Goal: Task Accomplishment & Management: Manage account settings

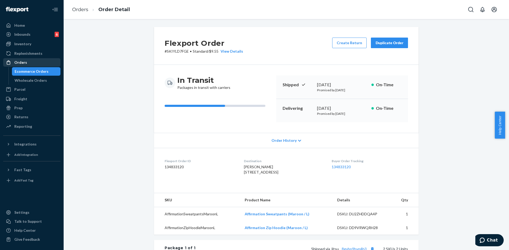
click at [16, 59] on div "Orders" at bounding box center [32, 62] width 56 height 7
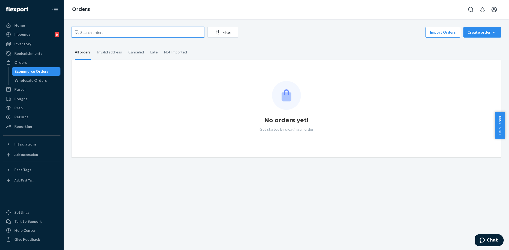
click at [118, 34] on input "text" at bounding box center [138, 32] width 133 height 11
paste input "#254279565"
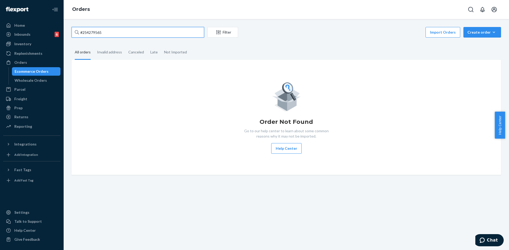
type input "#254279565"
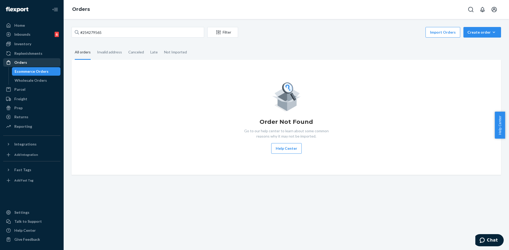
click at [24, 65] on div "Orders" at bounding box center [32, 62] width 56 height 7
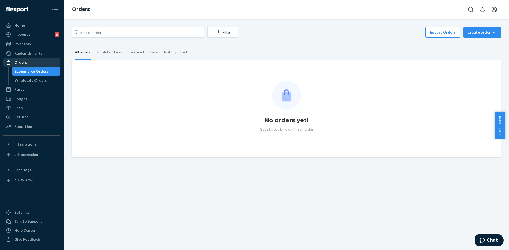
click at [36, 59] on div "Orders" at bounding box center [32, 62] width 56 height 7
click at [25, 78] on div "Wholesale Orders" at bounding box center [31, 80] width 32 height 5
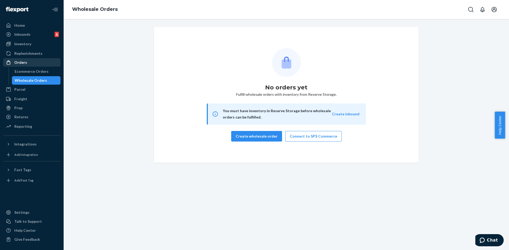
click at [27, 64] on div "Orders" at bounding box center [32, 62] width 56 height 7
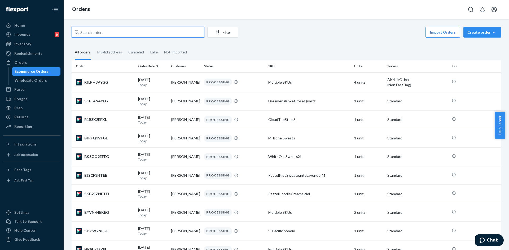
click at [117, 33] on input "text" at bounding box center [138, 32] width 133 height 11
paste input "#254279565"
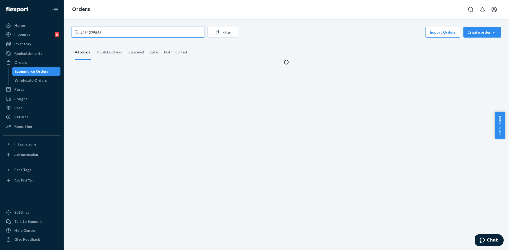
type input "#254279565"
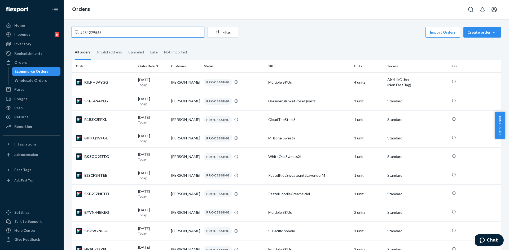
click at [123, 29] on input "#254279565" at bounding box center [138, 32] width 133 height 11
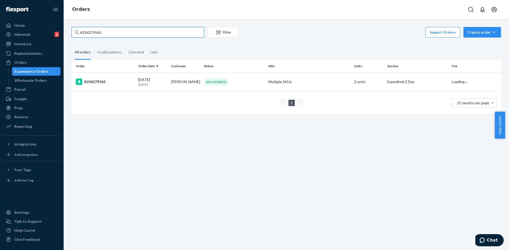
click at [125, 34] on input "#254279565" at bounding box center [138, 32] width 133 height 11
click at [264, 85] on td "DELIVERED" at bounding box center [234, 82] width 64 height 19
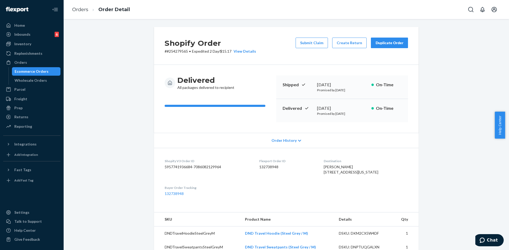
click at [390, 46] on button "Duplicate Order" at bounding box center [389, 43] width 37 height 11
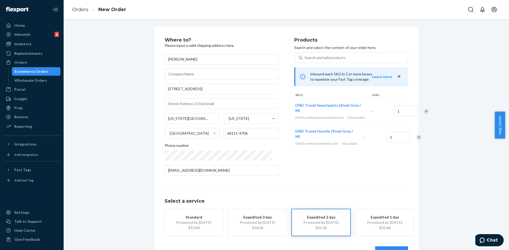
click at [416, 140] on div "Remove Item" at bounding box center [418, 137] width 5 height 5
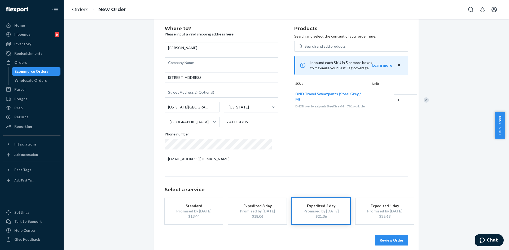
scroll to position [17, 0]
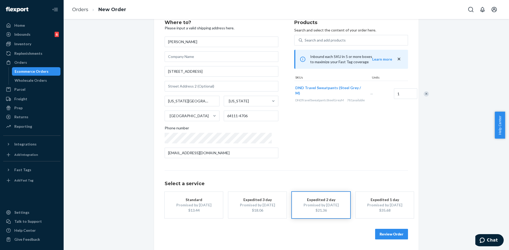
click at [390, 236] on button "Review Order" at bounding box center [391, 234] width 33 height 11
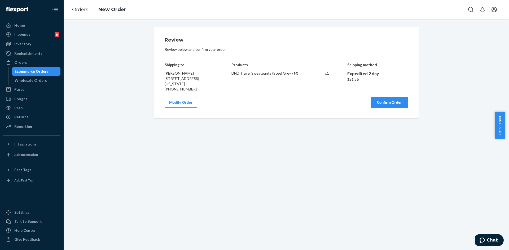
scroll to position [0, 0]
drag, startPoint x: 383, startPoint y: 96, endPoint x: 384, endPoint y: 101, distance: 4.5
click at [384, 96] on div "Review Review below and confirm your order Shipping to Elizabeth Beeler 1039 W …" at bounding box center [286, 73] width 243 height 70
click at [384, 101] on button "Confirm Order" at bounding box center [389, 102] width 37 height 11
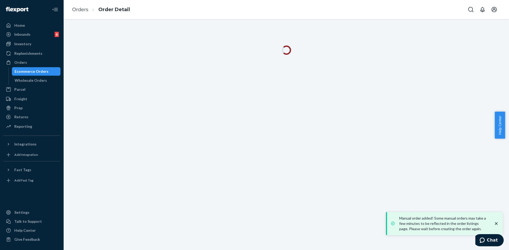
click at [496, 224] on icon "close toast" at bounding box center [496, 224] width 3 height 3
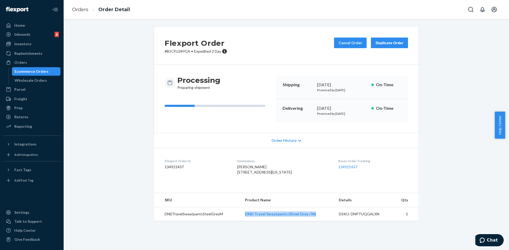
drag, startPoint x: 313, startPoint y: 225, endPoint x: 245, endPoint y: 228, distance: 67.4
click at [246, 222] on td "DND Travel Sweatpants (Steel Grey / M)" at bounding box center [288, 215] width 94 height 14
copy link "DND Travel Sweatpants (Steel Grey / M)"
click at [420, 126] on div "Flexport Order # B1CFU34YGX • Expedited 2 Day Cancel Order Duplicate Order Proc…" at bounding box center [286, 124] width 272 height 194
click at [35, 64] on div "Orders" at bounding box center [32, 62] width 56 height 7
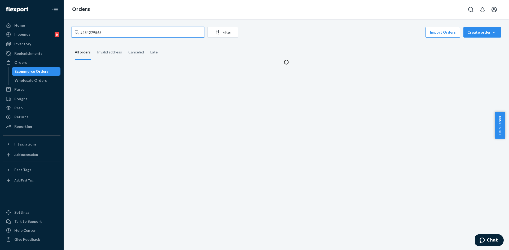
click at [100, 33] on input "#254279565" at bounding box center [138, 32] width 133 height 11
paste input "#254176961"
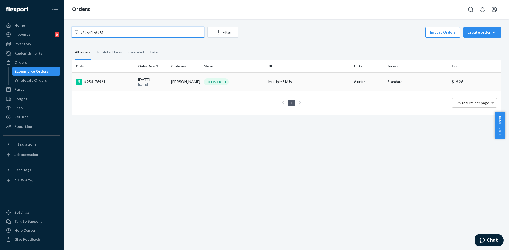
type input "##254176961"
click at [200, 81] on td "Beau Leewright" at bounding box center [185, 82] width 33 height 19
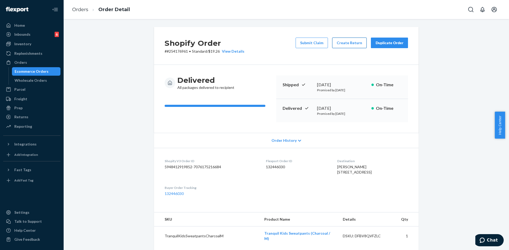
click at [338, 43] on button "Create Return" at bounding box center [349, 43] width 34 height 11
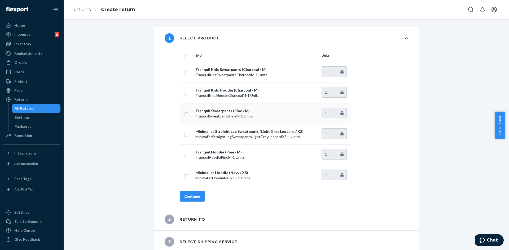
click at [186, 113] on input "checkbox" at bounding box center [186, 114] width 4 height 6
checkbox input "true"
click at [184, 156] on input "checkbox" at bounding box center [186, 155] width 4 height 6
checkbox input "true"
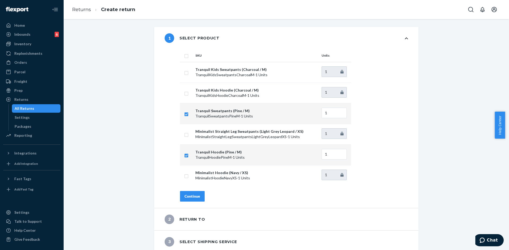
scroll to position [25, 0]
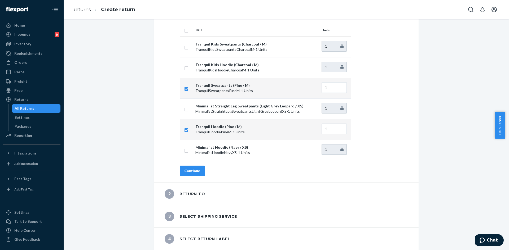
click at [190, 170] on div "Continue" at bounding box center [192, 171] width 16 height 5
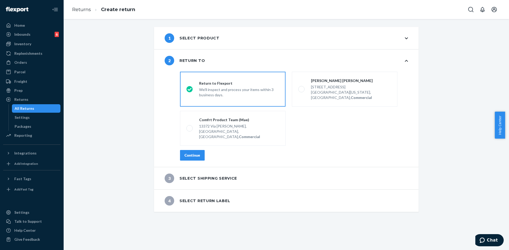
click at [190, 153] on div "Continue" at bounding box center [192, 155] width 16 height 5
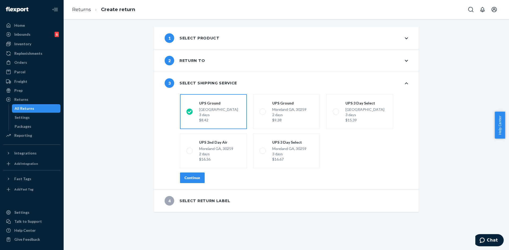
click at [188, 180] on div "Continue" at bounding box center [192, 177] width 16 height 5
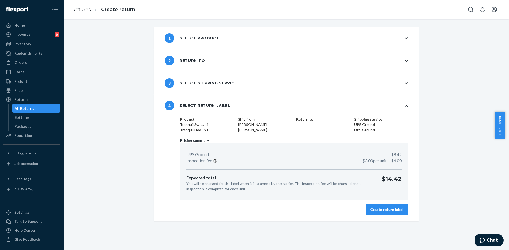
click at [369, 206] on button "Create return label" at bounding box center [387, 210] width 42 height 11
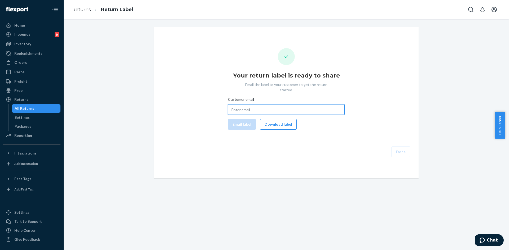
click at [240, 104] on input "Customer email" at bounding box center [286, 109] width 117 height 11
paste input "bleewright18@gmail.com"
type input "bleewright18@gmail.com"
click at [239, 119] on button "Email label" at bounding box center [242, 124] width 28 height 11
click at [263, 122] on button "Download label" at bounding box center [278, 124] width 37 height 11
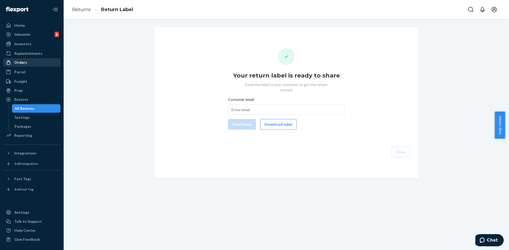
click at [28, 64] on div "Orders" at bounding box center [32, 62] width 56 height 7
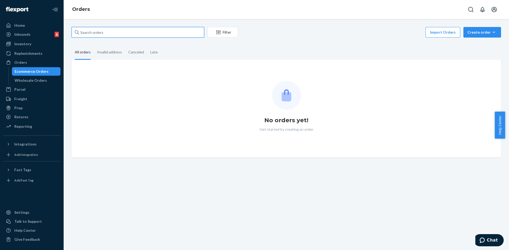
click at [104, 37] on input "text" at bounding box center [138, 32] width 133 height 11
paste input "#254708848"
type input "#254708848"
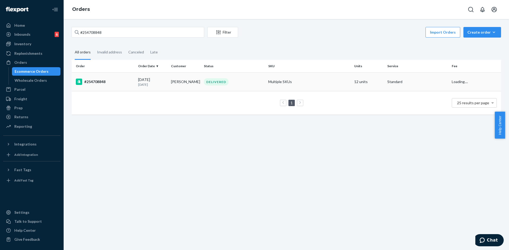
click at [249, 84] on div "DELIVERED" at bounding box center [234, 81] width 62 height 7
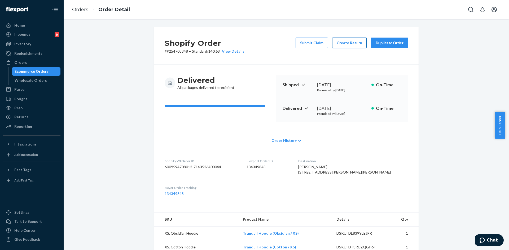
click at [341, 45] on button "Create Return" at bounding box center [349, 43] width 34 height 11
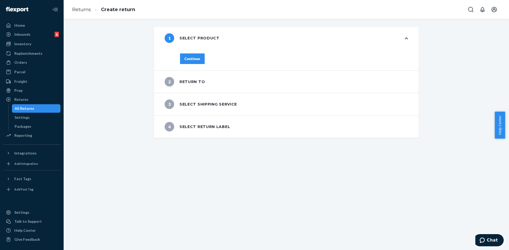
click at [185, 58] on div "Continue" at bounding box center [192, 58] width 16 height 5
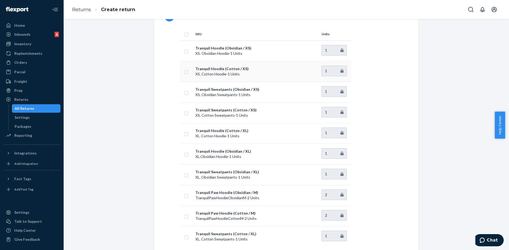
scroll to position [27, 0]
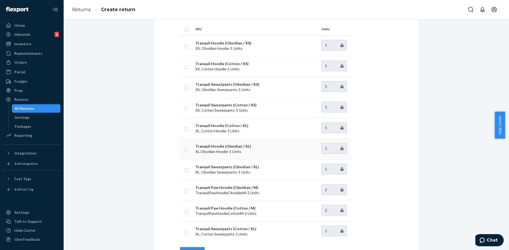
click at [183, 153] on td at bounding box center [186, 149] width 13 height 21
click at [184, 148] on input "checkbox" at bounding box center [186, 150] width 4 height 6
checkbox input "true"
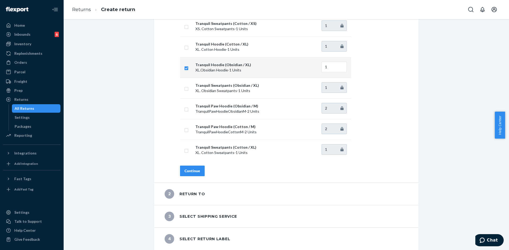
click at [191, 167] on button "Continue" at bounding box center [192, 171] width 25 height 11
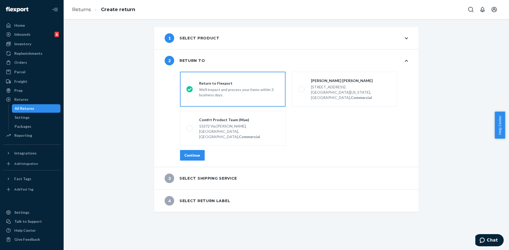
scroll to position [0, 0]
click at [186, 150] on button "Continue" at bounding box center [192, 155] width 25 height 11
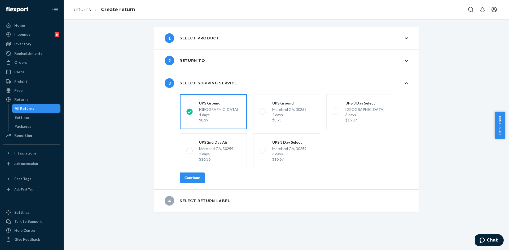
click at [193, 178] on div "Continue" at bounding box center [192, 177] width 16 height 5
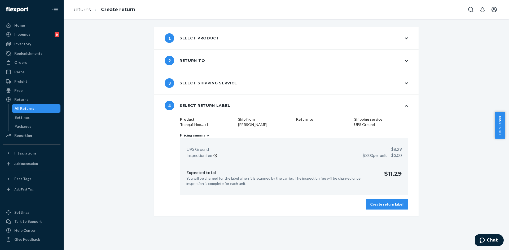
click at [381, 204] on div "Create return label" at bounding box center [386, 204] width 33 height 5
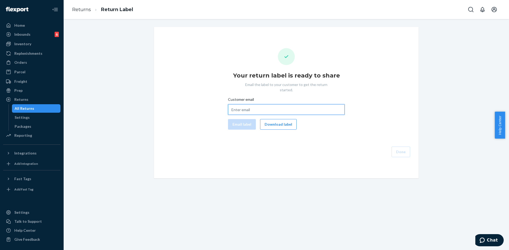
click at [251, 105] on input "Customer email" at bounding box center [286, 109] width 117 height 11
paste input "charisbel1023@hotmail.com"
type input "charisbel1023@hotmail.com"
click at [245, 120] on button "Email label" at bounding box center [242, 124] width 28 height 11
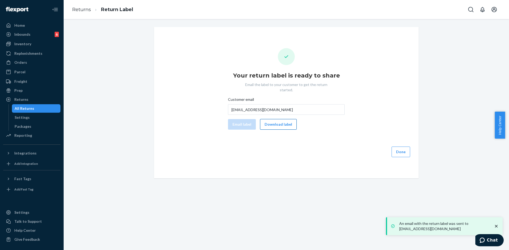
drag, startPoint x: 271, startPoint y: 117, endPoint x: 278, endPoint y: 124, distance: 9.4
click at [271, 119] on button "Download label" at bounding box center [278, 124] width 37 height 11
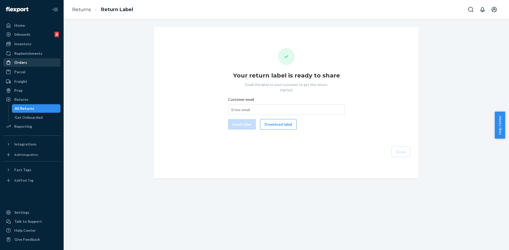
click at [25, 63] on div "Orders" at bounding box center [20, 62] width 13 height 5
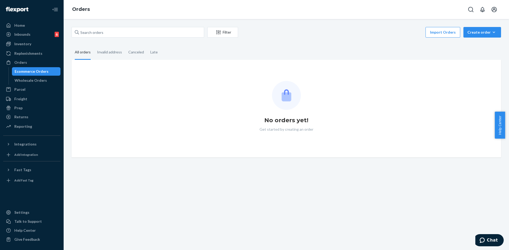
click at [99, 38] on div "Filter Import Orders Create order Ecommerce order Removal order" at bounding box center [286, 33] width 429 height 12
click at [98, 35] on input "text" at bounding box center [138, 32] width 133 height 11
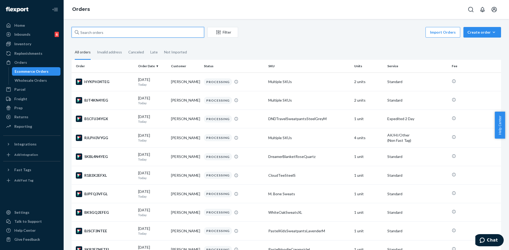
paste input "254545619"
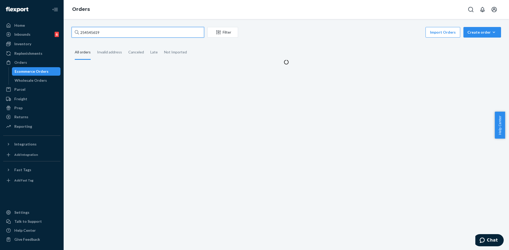
type input "254545619"
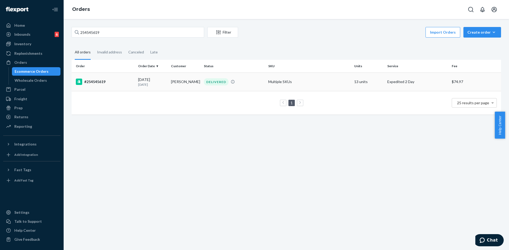
click at [155, 75] on td "08/03/2025 18 days ago" at bounding box center [152, 82] width 33 height 19
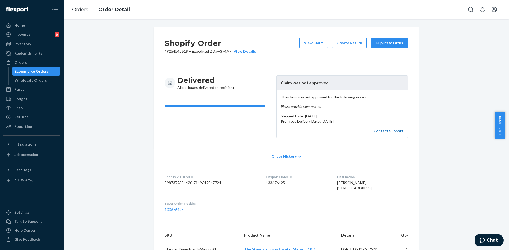
click at [383, 132] on link "Contact Support" at bounding box center [388, 131] width 30 height 5
click at [498, 236] on button "Chat" at bounding box center [489, 241] width 30 height 12
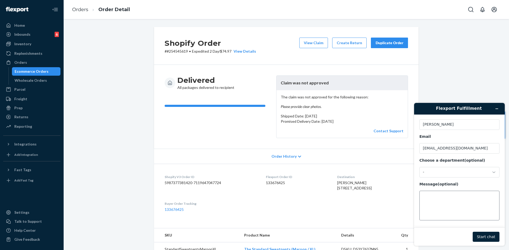
scroll to position [17, 0]
drag, startPoint x: 186, startPoint y: 51, endPoint x: 164, endPoint y: 49, distance: 22.1
click at [165, 49] on p "# #254545619 • Expedited 2 Day / $74.97 View Details" at bounding box center [210, 51] width 91 height 5
click at [161, 50] on div "Shopify Order # #254545619 • Expedited 2 Day / $74.97 View Details View Claim C…" at bounding box center [286, 46] width 265 height 38
click at [157, 46] on div "Shopify Order # #254545619 • Expedited 2 Day / $74.97 View Details View Claim C…" at bounding box center [286, 46] width 265 height 38
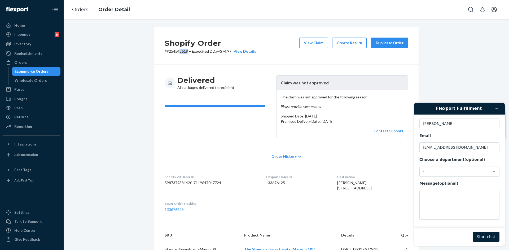
drag, startPoint x: 187, startPoint y: 51, endPoint x: 171, endPoint y: 51, distance: 15.9
click at [176, 51] on p "# #254545619 • Expedited 2 Day / $74.97 View Details" at bounding box center [210, 51] width 91 height 5
drag, startPoint x: 171, startPoint y: 51, endPoint x: 166, endPoint y: 51, distance: 4.3
click at [167, 51] on p "# #254545619 • Expedited 2 Day / $74.97 View Details" at bounding box center [210, 51] width 91 height 5
click at [166, 51] on p "# #254545619 • Expedited 2 Day / $74.97 View Details" at bounding box center [210, 51] width 91 height 5
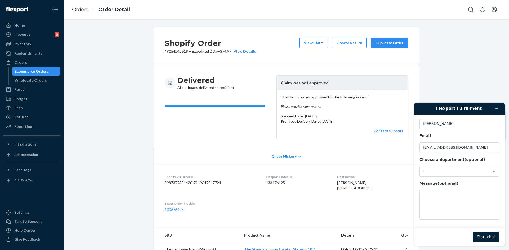
click at [165, 51] on p "# #254545619 • Expedited 2 Day / $74.97 View Details" at bounding box center [210, 51] width 91 height 5
drag, startPoint x: 165, startPoint y: 51, endPoint x: 175, endPoint y: 52, distance: 10.5
click at [170, 52] on p "# #254545619 • Expedited 2 Day / $74.97 View Details" at bounding box center [210, 51] width 91 height 5
click at [177, 52] on p "# #254545619 • Expedited 2 Day / $74.97 View Details" at bounding box center [210, 51] width 91 height 5
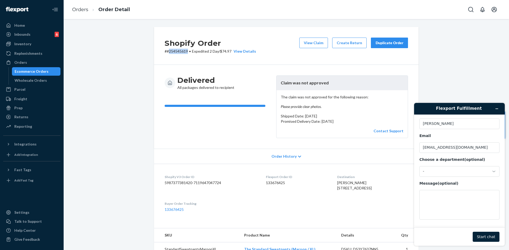
click at [177, 52] on p "# #254545619 • Expedited 2 Day / $74.97 View Details" at bounding box center [210, 51] width 91 height 5
click at [447, 203] on textarea "Message (optional)" at bounding box center [459, 205] width 80 height 30
paste textarea "254545619"
type textarea "254545619 missing items"
click at [485, 239] on button "Start chat" at bounding box center [486, 237] width 27 height 10
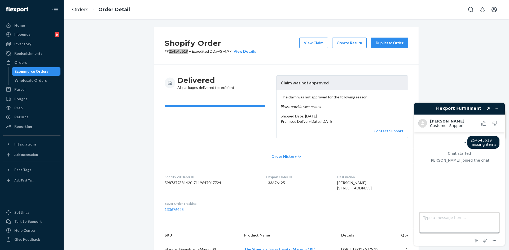
click at [442, 221] on textarea "Type a message here..." at bounding box center [460, 223] width 80 height 20
type textarea "HI"
drag, startPoint x: 474, startPoint y: 139, endPoint x: 497, endPoint y: 143, distance: 23.1
click at [497, 143] on div "254545619 missing items" at bounding box center [483, 142] width 32 height 13
copy span "254545619 missing items"
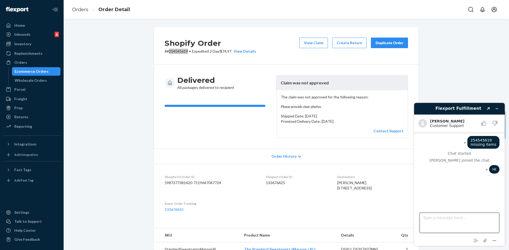
click at [438, 213] on textarea "Type a message here..." at bounding box center [460, 223] width 80 height 20
paste textarea "254545619 missing items"
type textarea "2"
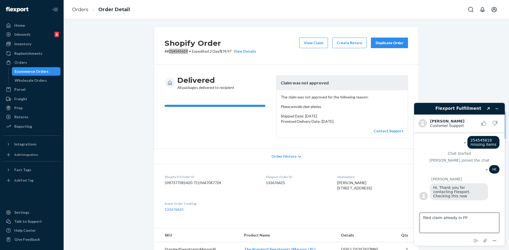
type textarea "filed claim already in FP"
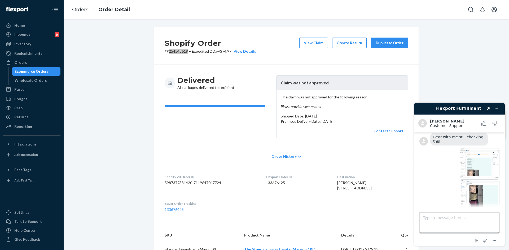
scroll to position [180, 0]
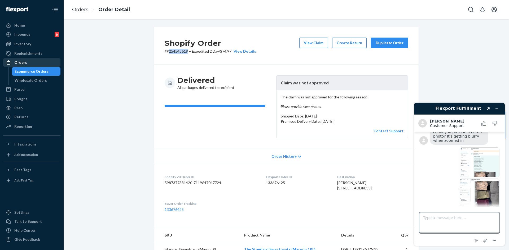
click at [26, 63] on div "Orders" at bounding box center [32, 62] width 56 height 7
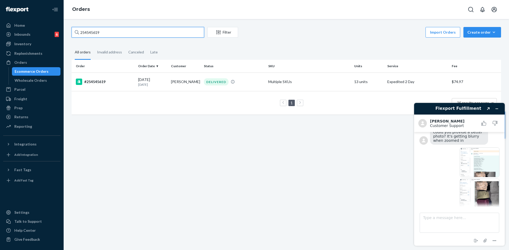
click at [113, 27] on input "254545619" at bounding box center [138, 32] width 133 height 11
paste input "3984242"
type input "253984242"
click at [276, 84] on td "Multiple SKUs" at bounding box center [309, 82] width 86 height 19
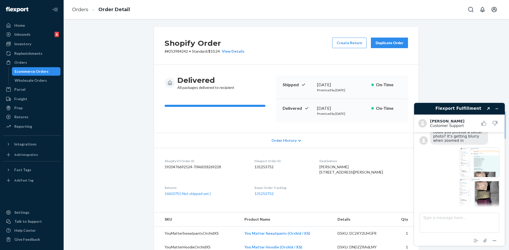
click at [341, 49] on div "Create Return Duplicate Order" at bounding box center [370, 46] width 80 height 16
click at [339, 46] on button "Create Return" at bounding box center [349, 43] width 34 height 11
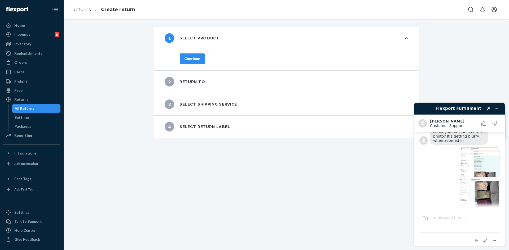
click at [191, 59] on div "Continue" at bounding box center [192, 58] width 16 height 5
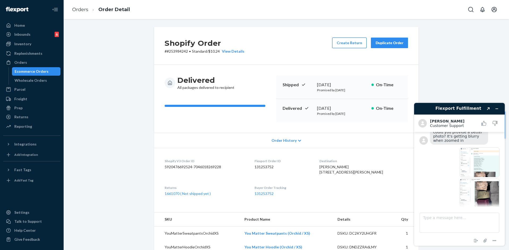
click at [341, 41] on button "Create Return" at bounding box center [349, 43] width 34 height 11
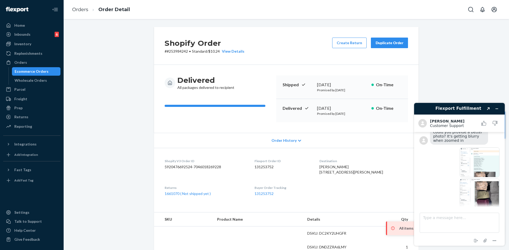
scroll to position [203, 0]
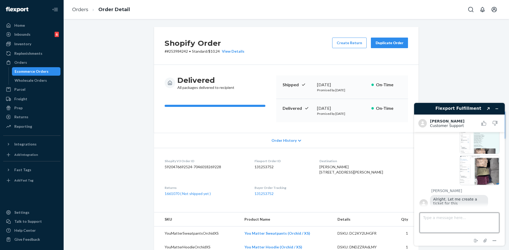
click at [440, 222] on textarea "Type a message here..." at bounding box center [460, 223] width 80 height 20
type textarea "thank you"
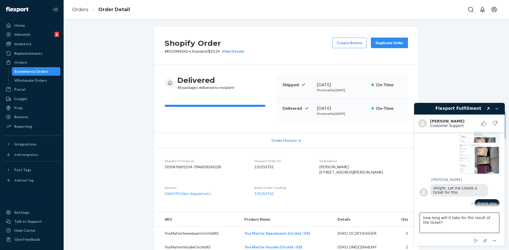
type textarea "how long will it take for the result of the ticket?"
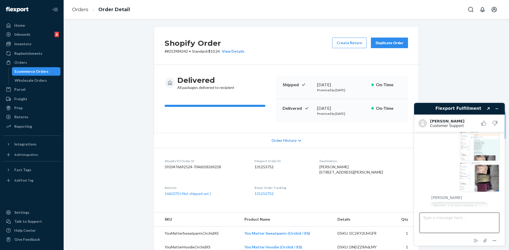
scroll to position [202, 0]
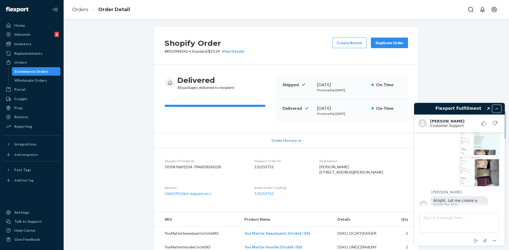
drag, startPoint x: 496, startPoint y: 108, endPoint x: 488, endPoint y: 111, distance: 9.2
click at [488, 111] on div "Flexport Fulfillment Created with Sketch." at bounding box center [459, 108] width 83 height 7
click at [488, 110] on button "Created with Sketch." at bounding box center [488, 108] width 8 height 7
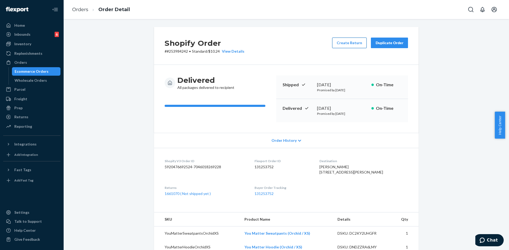
click at [339, 45] on button "Create Return" at bounding box center [349, 43] width 34 height 11
drag, startPoint x: 109, startPoint y: 146, endPoint x: 111, endPoint y: 148, distance: 3.1
click at [109, 147] on div "Shopify Order # #253984242 • Standard / $10.24 View Details Create Return Dupli…" at bounding box center [286, 207] width 437 height 361
drag, startPoint x: 25, startPoint y: 60, endPoint x: 56, endPoint y: 62, distance: 31.1
click at [25, 60] on div "Orders" at bounding box center [32, 62] width 56 height 7
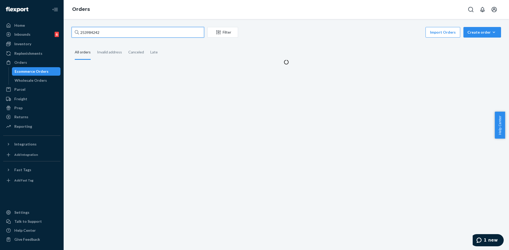
click at [110, 31] on input "253984242" at bounding box center [138, 32] width 133 height 11
paste input "#254374079"
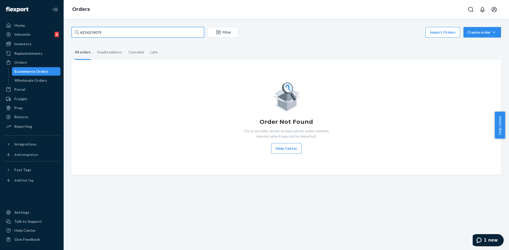
click at [109, 31] on input "#254374079" at bounding box center [138, 32] width 133 height 11
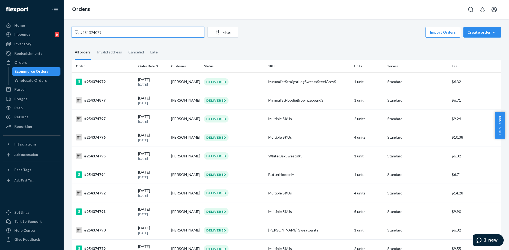
click at [114, 30] on input "#254374079" at bounding box center [138, 32] width 133 height 11
click at [113, 30] on input "#254374079" at bounding box center [138, 32] width 133 height 11
click at [82, 32] on input "#254374079" at bounding box center [138, 32] width 133 height 11
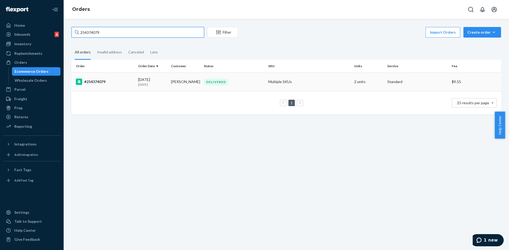
type input "254374079"
click at [255, 88] on td "DELIVERED" at bounding box center [234, 82] width 64 height 19
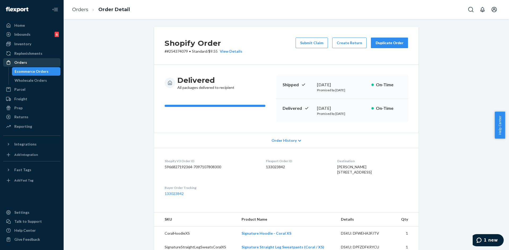
click at [26, 62] on div "Orders" at bounding box center [20, 62] width 13 height 5
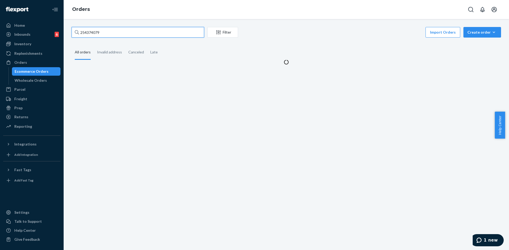
click at [120, 35] on input "254374079" at bounding box center [138, 32] width 133 height 11
paste input "714836"
type input "254714836"
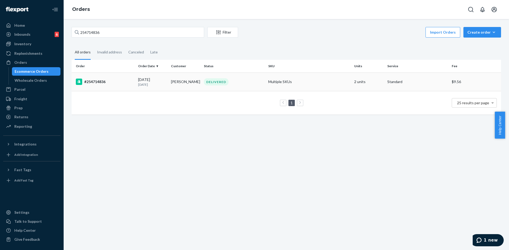
click at [237, 87] on td "DELIVERED" at bounding box center [234, 82] width 64 height 19
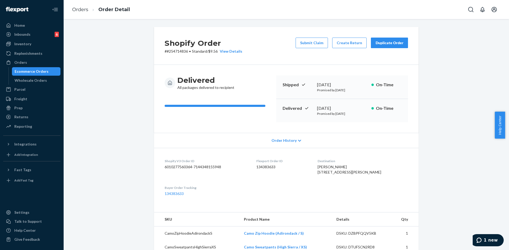
click at [317, 37] on div "Shopify Order # #254714836 • Standard / $9.56 View Details Submit Claim Create …" at bounding box center [286, 46] width 265 height 38
click at [319, 39] on button "Submit Claim" at bounding box center [312, 43] width 32 height 11
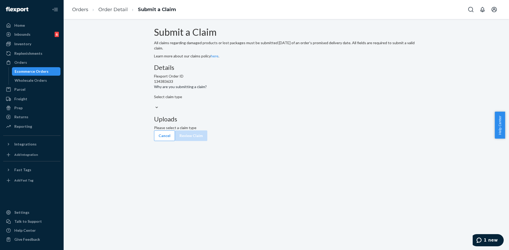
click at [241, 111] on div "Details Flexport Order ID 134383633 Why are you submitting a claim? Select clai…" at bounding box center [286, 87] width 265 height 46
click at [240, 105] on div "Select claim type" at bounding box center [286, 99] width 265 height 11
click at [155, 105] on input "Why are you submitting a claim? Select claim type" at bounding box center [154, 102] width 1 height 5
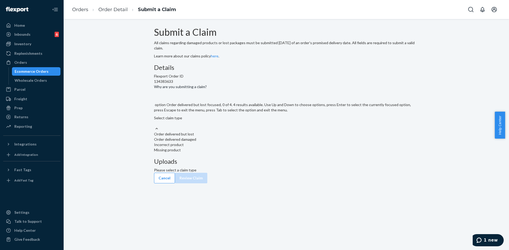
click at [238, 137] on div "Order delivered but lost" at bounding box center [286, 134] width 265 height 5
click at [155, 126] on input "Why are you submitting a claim? option Order delivered but lost focused, 0 of 4…" at bounding box center [154, 123] width 1 height 5
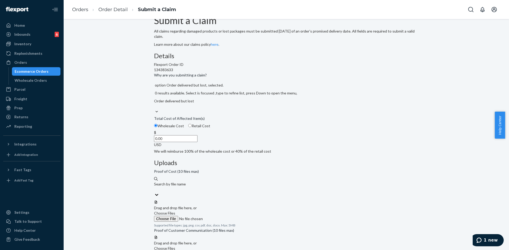
scroll to position [18, 0]
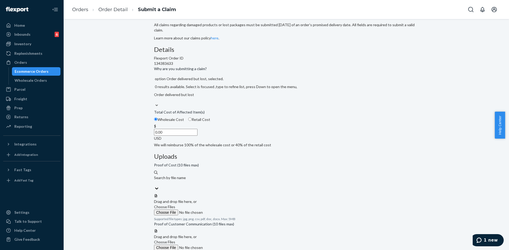
click at [197, 136] on input "0.00" at bounding box center [175, 132] width 43 height 7
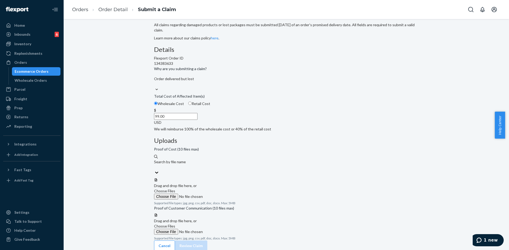
type input "99.00"
drag, startPoint x: 328, startPoint y: 133, endPoint x: 338, endPoint y: 140, distance: 12.6
click at [338, 178] on div at bounding box center [286, 178] width 265 height 0
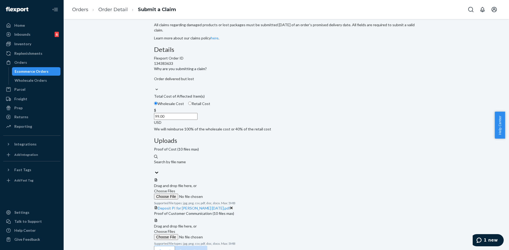
click at [175, 230] on span "Choose Files" at bounding box center [164, 232] width 21 height 5
click at [226, 235] on input "Choose Files" at bounding box center [190, 238] width 72 height 6
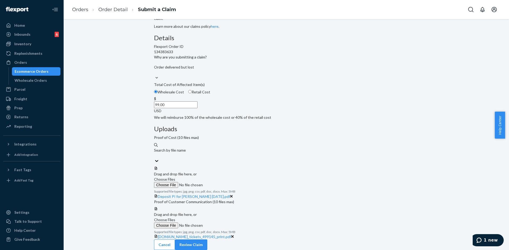
scroll to position [59, 0]
drag, startPoint x: 397, startPoint y: 239, endPoint x: 404, endPoint y: 237, distance: 7.3
click at [207, 240] on button "Review Claim" at bounding box center [191, 245] width 32 height 11
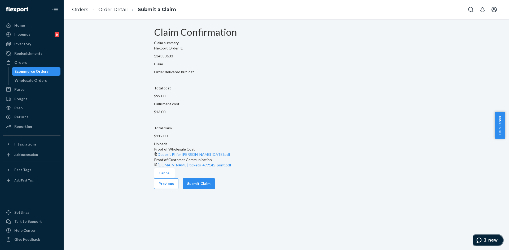
click at [477, 237] on button "1 new" at bounding box center [486, 241] width 33 height 12
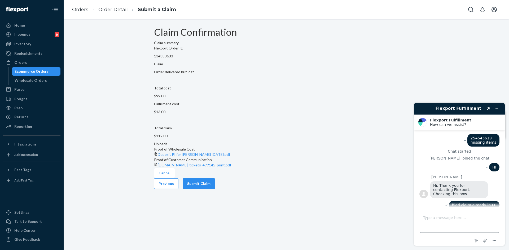
scroll to position [432, 0]
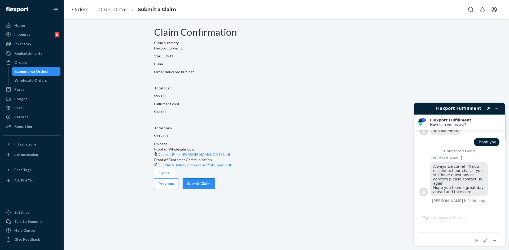
click at [215, 189] on button "Submit Claim" at bounding box center [199, 184] width 32 height 11
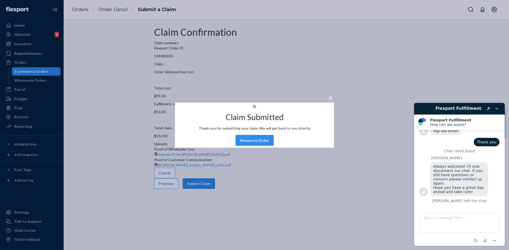
click at [257, 145] on button "Return to Order" at bounding box center [255, 140] width 38 height 11
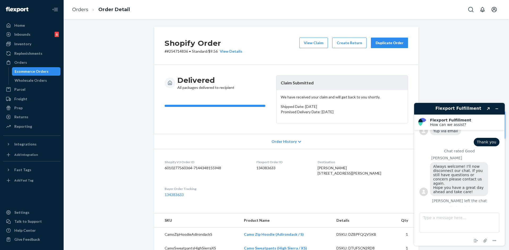
click at [387, 46] on button "Duplicate Order" at bounding box center [389, 43] width 37 height 11
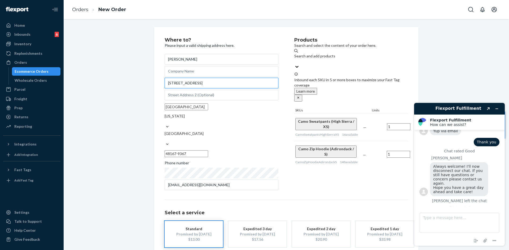
click at [192, 89] on input "328 N Park Dr" at bounding box center [222, 83] width 114 height 11
paste input ". Northville , MI 48167"
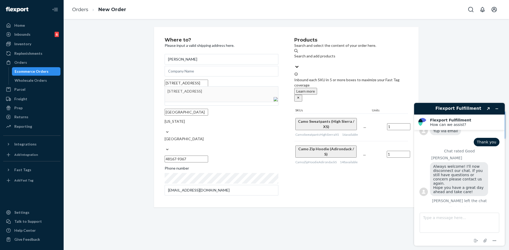
type input "328 N Park Dr. Northville , MI 48167"
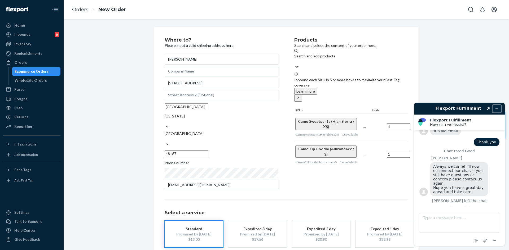
click at [494, 108] on button "Minimize widget" at bounding box center [496, 108] width 8 height 7
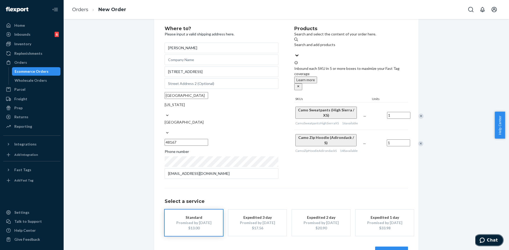
scroll to position [17, 0]
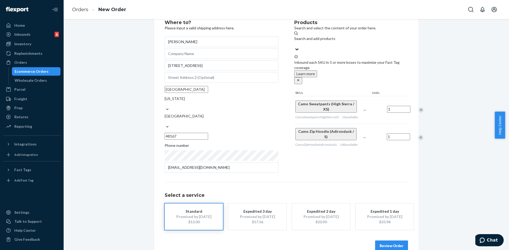
click at [390, 241] on button "Review Order" at bounding box center [391, 246] width 33 height 11
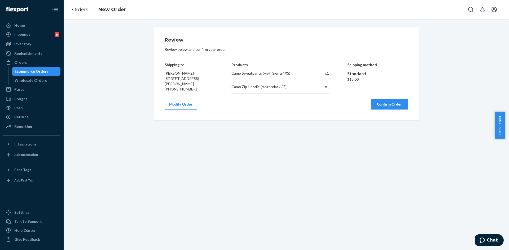
scroll to position [0, 0]
click at [385, 102] on button "Confirm Order" at bounding box center [389, 104] width 37 height 11
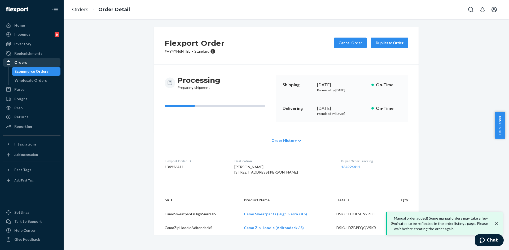
click at [22, 62] on div "Orders" at bounding box center [20, 62] width 13 height 5
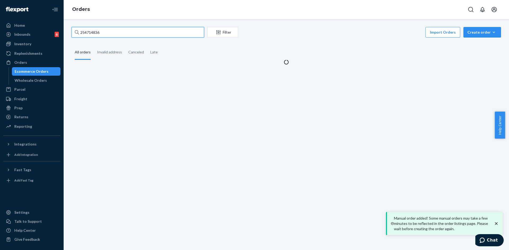
click at [115, 34] on input "254714836" at bounding box center [138, 32] width 133 height 11
paste input "3854036,"
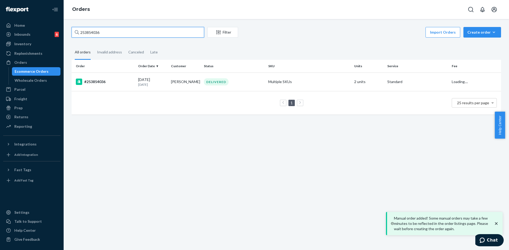
type input "253854036"
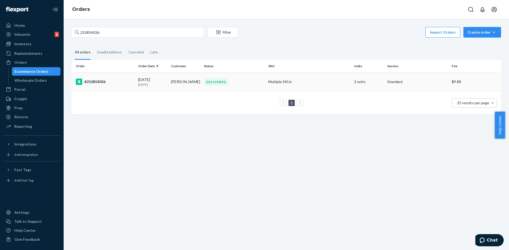
click at [231, 82] on div "DELIVERED" at bounding box center [234, 81] width 62 height 7
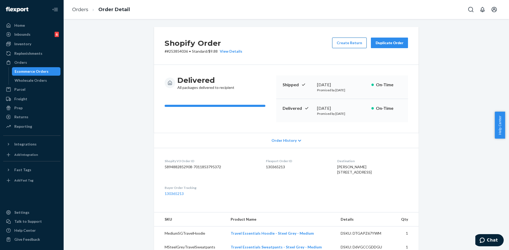
click at [355, 42] on button "Create Return" at bounding box center [349, 43] width 34 height 11
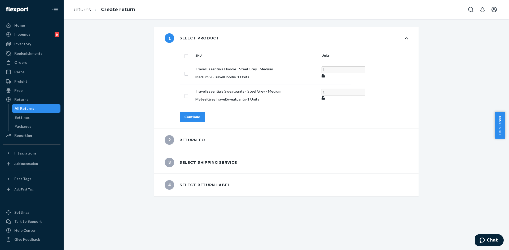
click at [186, 56] on input "checkbox" at bounding box center [186, 56] width 4 height 6
checkbox input "true"
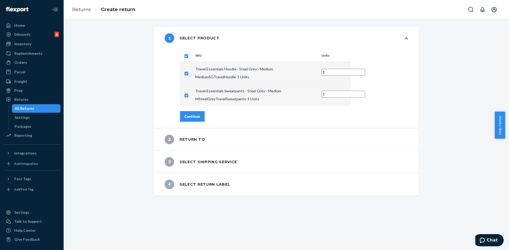
click at [195, 114] on div "Continue" at bounding box center [192, 116] width 16 height 5
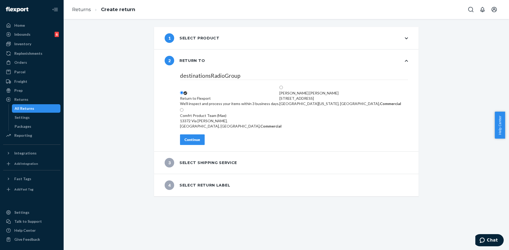
click at [191, 143] on div "Continue" at bounding box center [192, 139] width 16 height 5
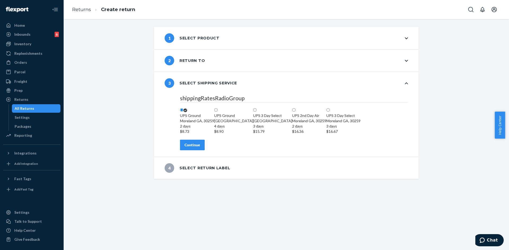
click at [198, 151] on button "Continue" at bounding box center [192, 145] width 25 height 11
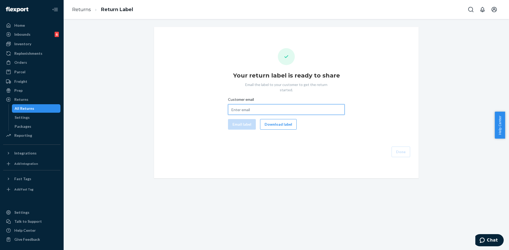
click at [247, 106] on input "Customer email" at bounding box center [286, 109] width 117 height 11
paste input "mikeohler@gmail.com"
type input "mikeohler@gmail.com"
click at [235, 119] on button "Email label" at bounding box center [242, 124] width 28 height 11
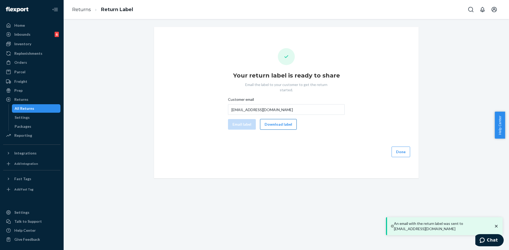
click at [278, 121] on button "Download label" at bounding box center [278, 124] width 37 height 11
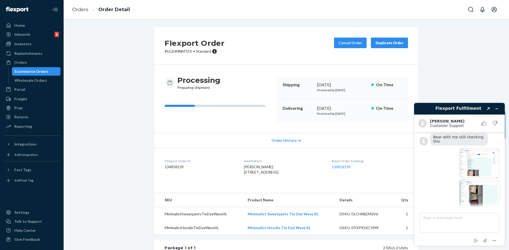
scroll to position [117, 0]
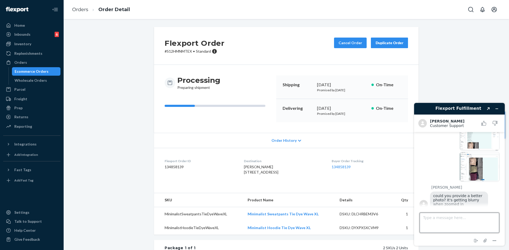
click at [442, 224] on textarea "Type a message here..." at bounding box center [460, 223] width 80 height 20
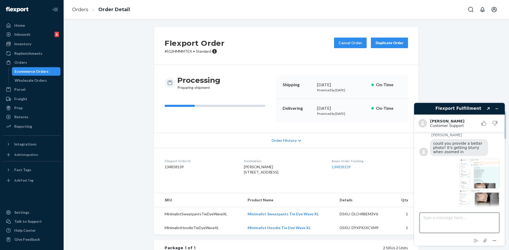
scroll to position [181, 0]
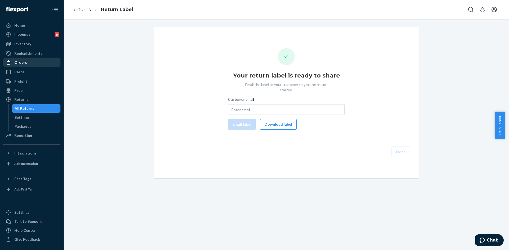
click at [23, 62] on div "Orders" at bounding box center [20, 62] width 13 height 5
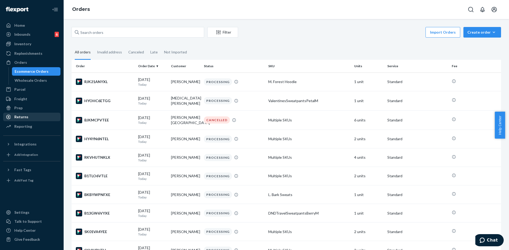
click at [21, 116] on div "Returns" at bounding box center [21, 117] width 14 height 5
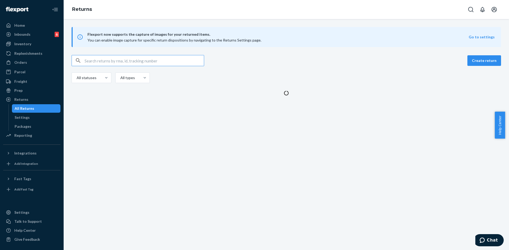
click at [105, 61] on input "text" at bounding box center [144, 60] width 119 height 11
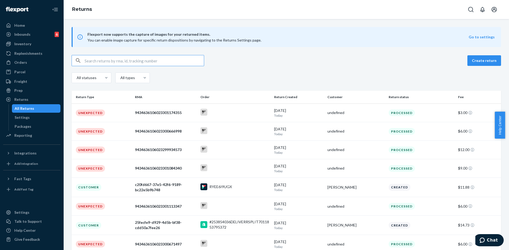
click at [105, 61] on input "text" at bounding box center [144, 60] width 119 height 11
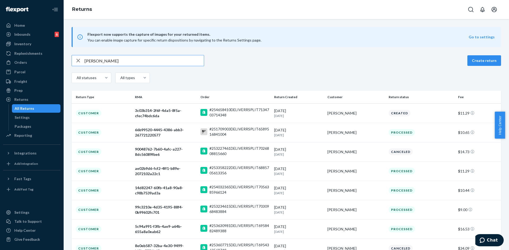
type input "[PERSON_NAME]"
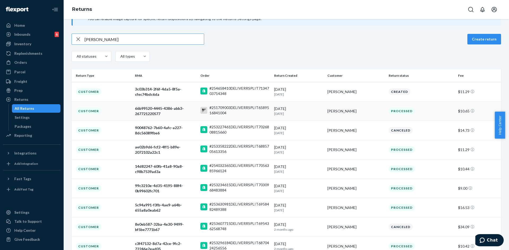
scroll to position [27, 0]
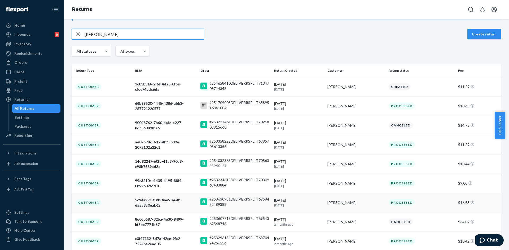
click at [292, 205] on p "[DATE]" at bounding box center [298, 205] width 49 height 5
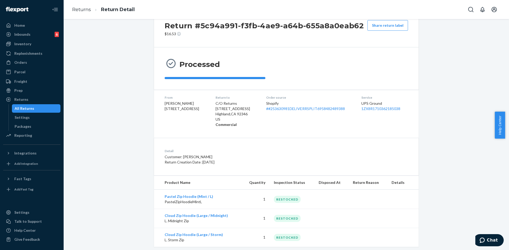
scroll to position [28, 0]
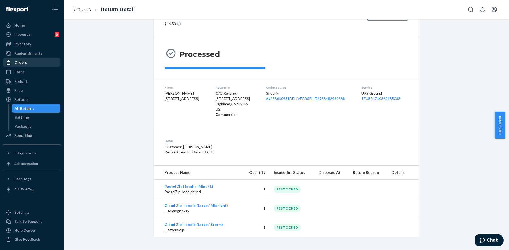
click at [24, 62] on div "Orders" at bounding box center [20, 62] width 13 height 5
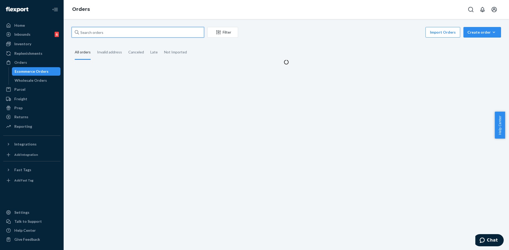
click at [104, 35] on input "text" at bounding box center [138, 32] width 133 height 11
paste input "253424437"
type input "253424437"
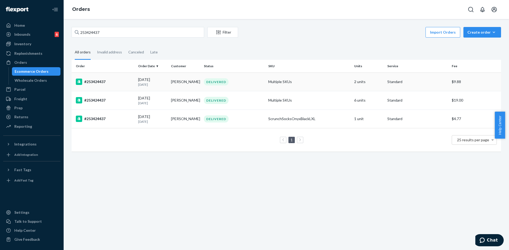
click at [202, 77] on td "DELIVERED" at bounding box center [234, 82] width 64 height 19
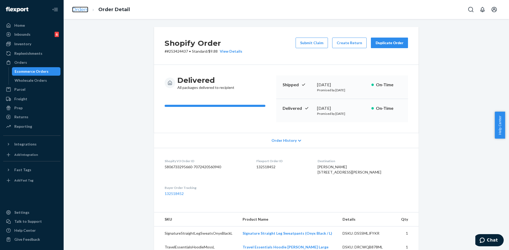
click at [76, 9] on link "Orders" at bounding box center [80, 10] width 16 height 6
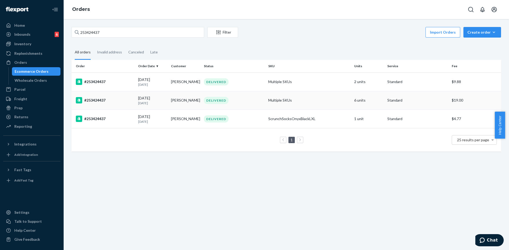
click at [178, 103] on td "[PERSON_NAME]" at bounding box center [185, 100] width 33 height 19
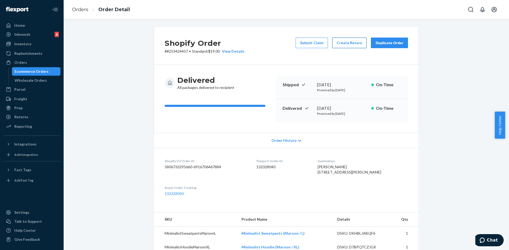
click at [341, 45] on button "Create Return" at bounding box center [349, 43] width 34 height 11
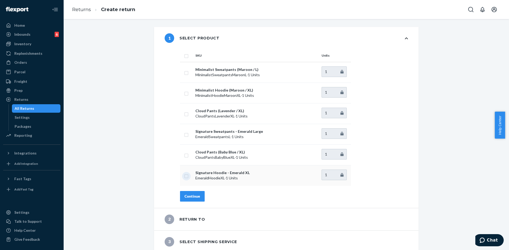
click at [186, 175] on input "checkbox" at bounding box center [186, 176] width 4 height 6
checkbox input "true"
click at [184, 135] on input "checkbox" at bounding box center [186, 135] width 4 height 6
checkbox input "true"
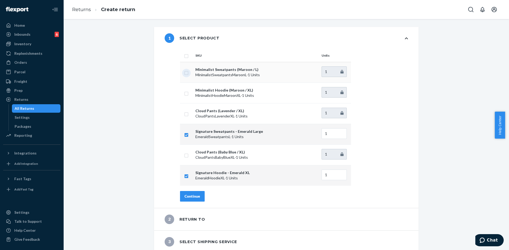
click at [184, 73] on input "checkbox" at bounding box center [186, 73] width 4 height 6
checkbox input "true"
click at [189, 199] on div "Continue" at bounding box center [192, 196] width 16 height 5
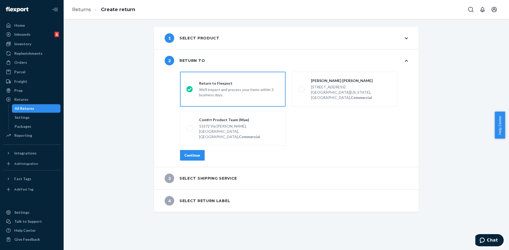
click at [184, 153] on div "Continue" at bounding box center [192, 155] width 16 height 5
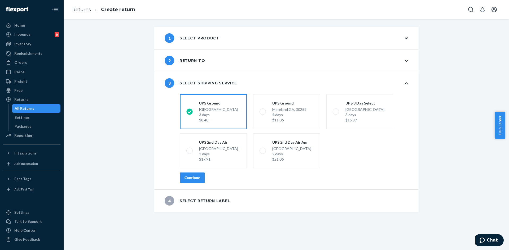
click at [188, 178] on div "Continue" at bounding box center [192, 177] width 16 height 5
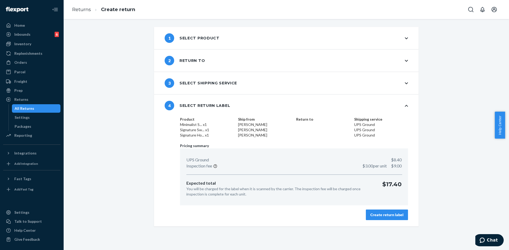
click at [384, 215] on div "Create return label" at bounding box center [386, 215] width 33 height 5
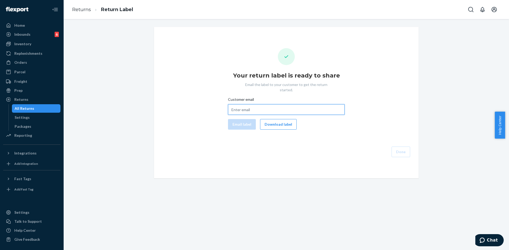
click at [241, 104] on input "Customer email" at bounding box center [286, 109] width 117 height 11
paste input "[EMAIL_ADDRESS][DOMAIN_NAME]"
type input "[EMAIL_ADDRESS][DOMAIN_NAME]"
click at [231, 122] on button "Email label" at bounding box center [242, 124] width 28 height 11
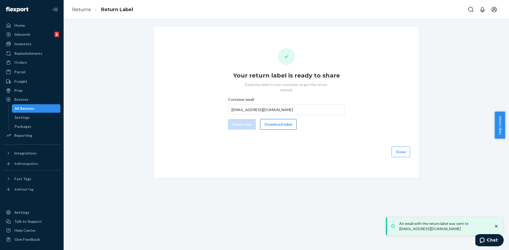
click at [268, 120] on button "Download label" at bounding box center [278, 124] width 37 height 11
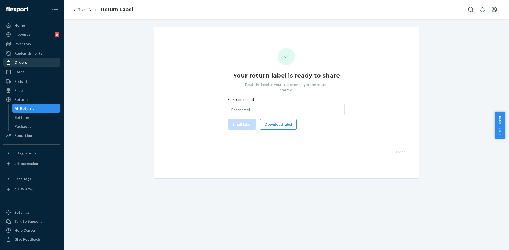
click at [34, 63] on div "Orders" at bounding box center [32, 62] width 56 height 7
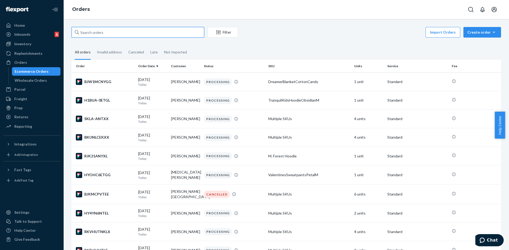
click at [141, 37] on input "text" at bounding box center [138, 32] width 133 height 11
paste input "4676956"
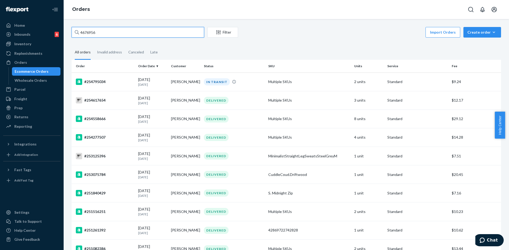
click at [79, 33] on input "4676956" at bounding box center [138, 32] width 133 height 11
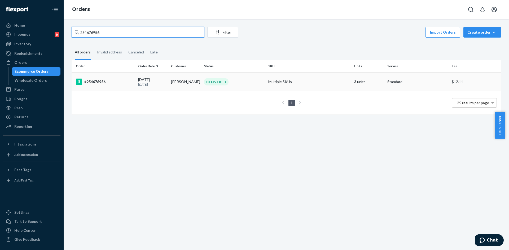
type input "254676956"
click at [152, 78] on div "08/11/2025 11 days ago" at bounding box center [152, 82] width 29 height 10
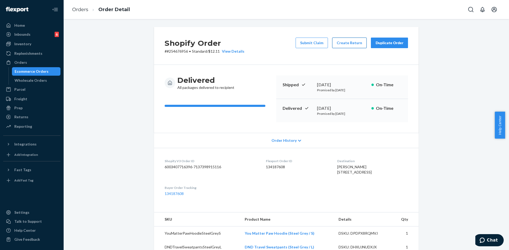
click at [338, 43] on button "Create Return" at bounding box center [349, 43] width 34 height 11
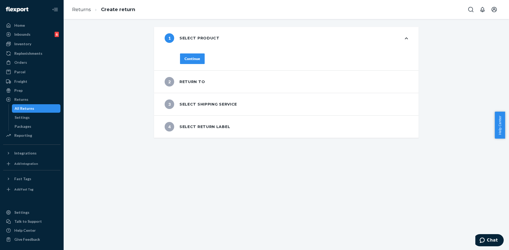
click at [184, 58] on div "Continue" at bounding box center [192, 58] width 16 height 5
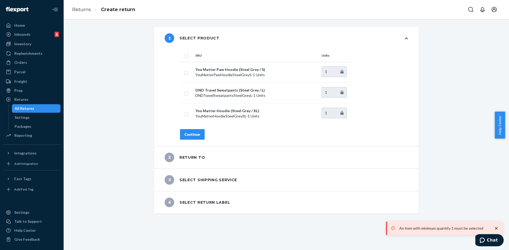
click at [181, 56] on th at bounding box center [186, 55] width 13 height 13
click at [184, 58] on input "checkbox" at bounding box center [186, 56] width 4 height 6
checkbox input "true"
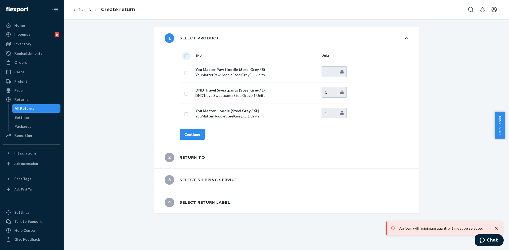
checkbox input "true"
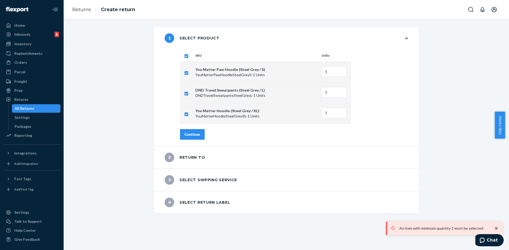
click at [189, 136] on div "Continue" at bounding box center [192, 134] width 16 height 5
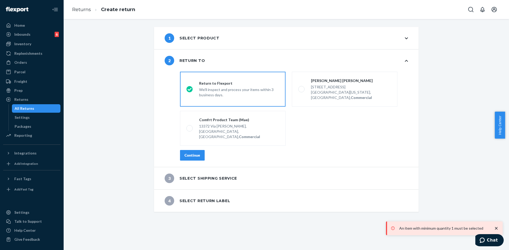
click at [187, 150] on button "Continue" at bounding box center [192, 155] width 25 height 11
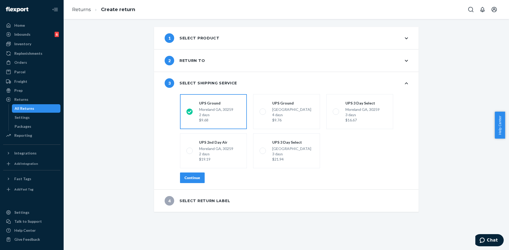
click at [187, 177] on div "Continue" at bounding box center [192, 177] width 16 height 5
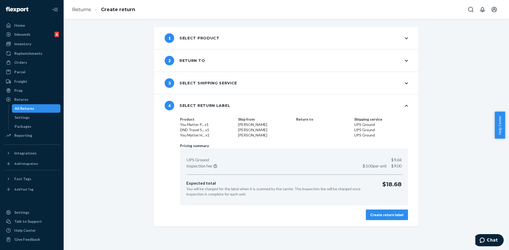
click at [381, 212] on button "Create return label" at bounding box center [387, 215] width 42 height 11
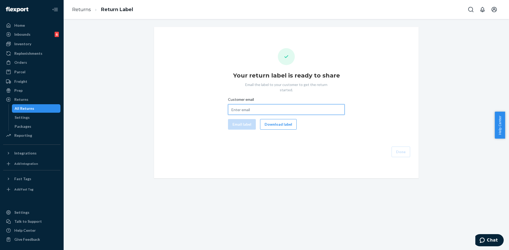
click at [236, 107] on input "Customer email" at bounding box center [286, 109] width 117 height 11
paste input "dutchessmama13@gmail.com"
type input "dutchessmama13@gmail.com"
click at [237, 121] on button "Email label" at bounding box center [242, 124] width 28 height 11
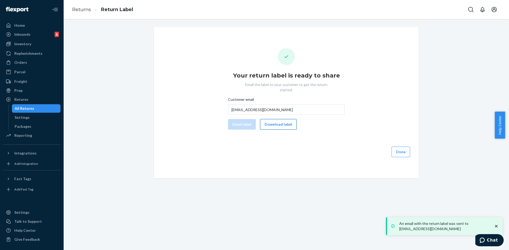
click at [277, 120] on button "Download label" at bounding box center [278, 124] width 37 height 11
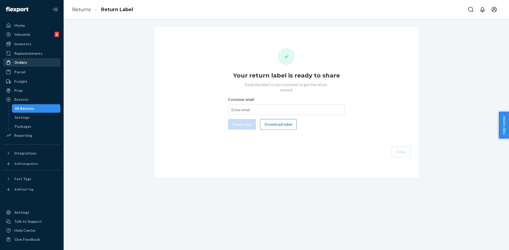
click at [24, 65] on div "Orders" at bounding box center [20, 62] width 13 height 5
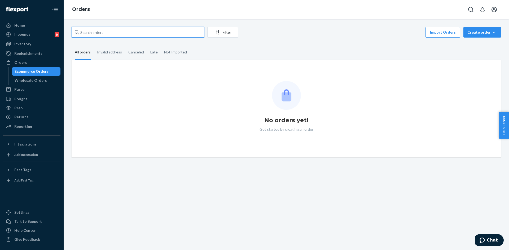
click at [124, 34] on input "text" at bounding box center [138, 32] width 133 height 11
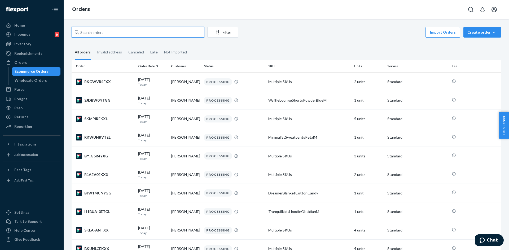
paste input "#254645355"
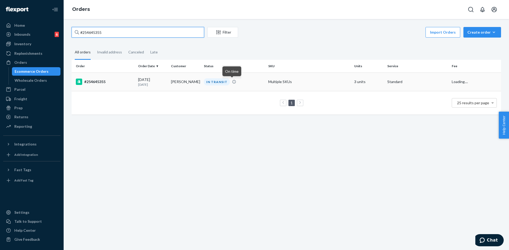
type input "#254645355"
click at [237, 83] on div "IN TRANSIT" at bounding box center [234, 81] width 62 height 7
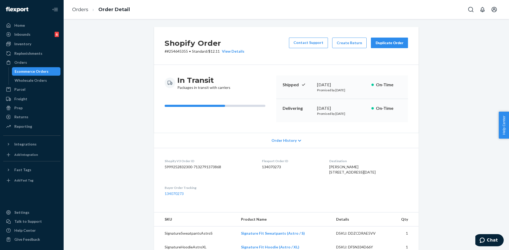
click at [383, 45] on div "Duplicate Order" at bounding box center [389, 42] width 28 height 5
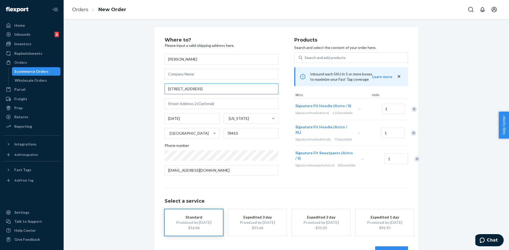
click at [191, 91] on input "[STREET_ADDRESS]" at bounding box center [222, 89] width 114 height 11
paste input "[PERSON_NAME] Drive [GEOGRAPHIC_DATA] Tx. 78410"
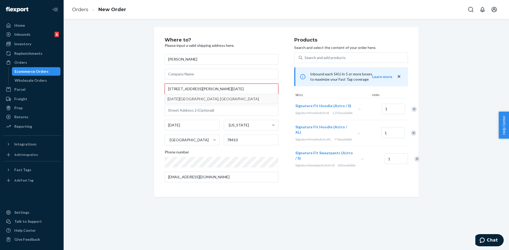
type input "[STREET_ADDRESS][PERSON_NAME][DATE]"
click at [183, 92] on input "Street1 must be at least 3 characters long" at bounding box center [222, 89] width 114 height 11
paste input "[STREET_ADDRESS][PERSON_NAME][DATE]"
drag, startPoint x: 206, startPoint y: 89, endPoint x: 283, endPoint y: 89, distance: 76.6
click at [283, 89] on div "Where to? Please input a valid shipping address here. [PERSON_NAME] [STREET_ADD…" at bounding box center [230, 112] width 130 height 149
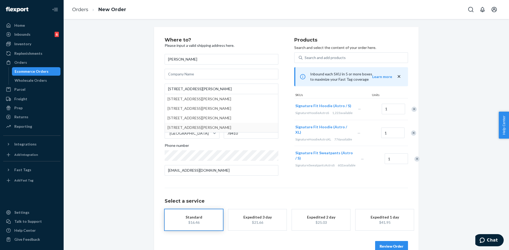
click at [147, 148] on div "Where to? Please input a valid shipping address here. [PERSON_NAME] [GEOGRAPHIC…" at bounding box center [286, 145] width 437 height 236
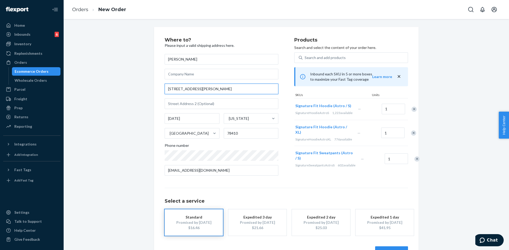
drag, startPoint x: 205, startPoint y: 87, endPoint x: 200, endPoint y: 86, distance: 4.9
click at [200, 86] on input "[STREET_ADDRESS][PERSON_NAME]" at bounding box center [222, 89] width 114 height 11
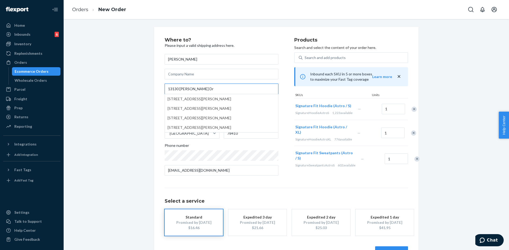
type input "13130 [PERSON_NAME] Dr"
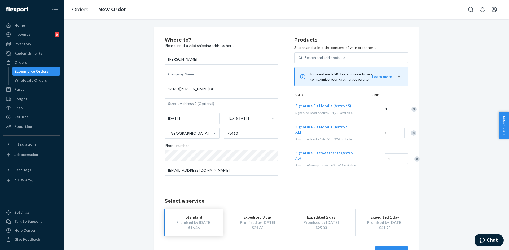
click at [110, 130] on div "Where to? Please input a valid shipping address here. [PERSON_NAME] [STREET_ADD…" at bounding box center [286, 147] width 437 height 241
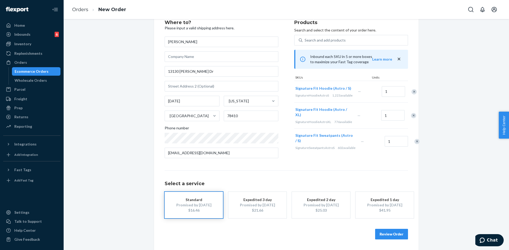
scroll to position [27, 0]
click at [379, 231] on button "Review Order" at bounding box center [391, 234] width 33 height 11
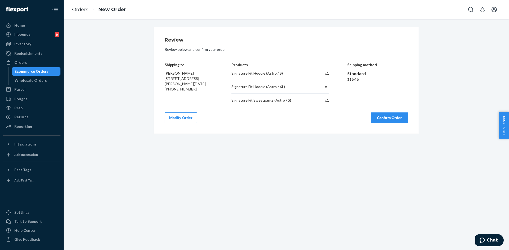
scroll to position [0, 0]
click at [378, 118] on button "Confirm Order" at bounding box center [389, 118] width 37 height 11
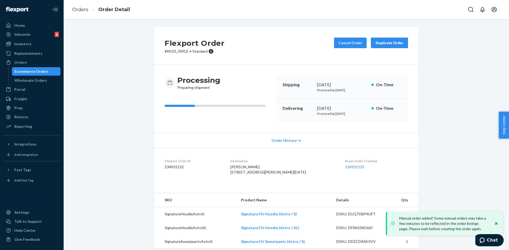
click at [496, 223] on icon "close toast" at bounding box center [496, 223] width 5 height 5
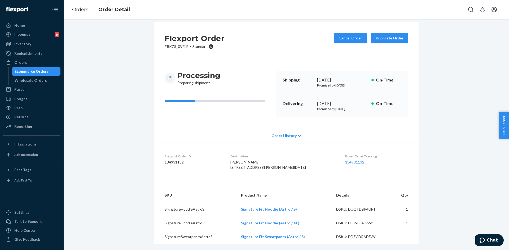
scroll to position [15, 0]
click at [19, 62] on div "Orders" at bounding box center [20, 62] width 13 height 5
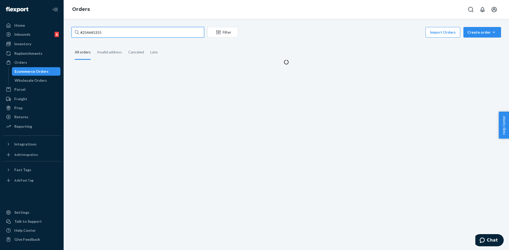
click at [127, 34] on input "#254645355" at bounding box center [138, 32] width 133 height 11
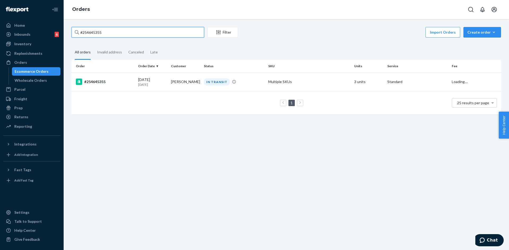
click at [127, 34] on input "#254645355" at bounding box center [138, 32] width 133 height 11
paste input "727713"
type input "#254727713"
click at [266, 73] on td "Multiple SKUs" at bounding box center [309, 82] width 86 height 19
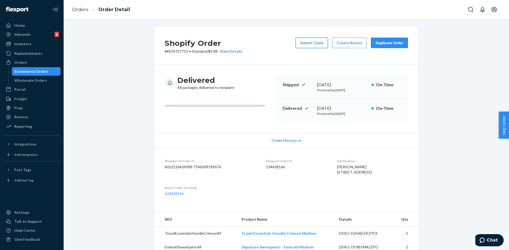
click at [311, 47] on button "Submit Claim" at bounding box center [312, 43] width 32 height 11
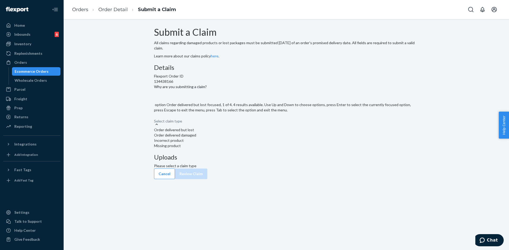
click at [240, 122] on div "Select claim type" at bounding box center [286, 119] width 265 height 6
click at [155, 121] on input "Why are you submitting a claim? option Order delivered but lost focused, 1 of 4…" at bounding box center [154, 118] width 1 height 5
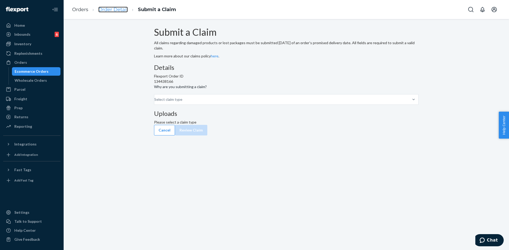
click at [109, 11] on link "Order Detail" at bounding box center [112, 10] width 29 height 6
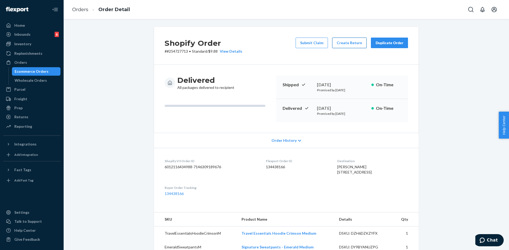
click at [352, 45] on button "Create Return" at bounding box center [349, 43] width 34 height 11
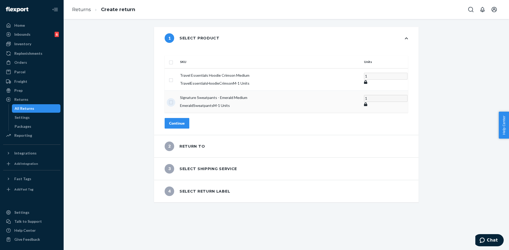
click at [173, 99] on input "checkbox" at bounding box center [171, 102] width 4 height 6
checkbox input "true"
click at [188, 118] on button "Continue" at bounding box center [177, 123] width 25 height 11
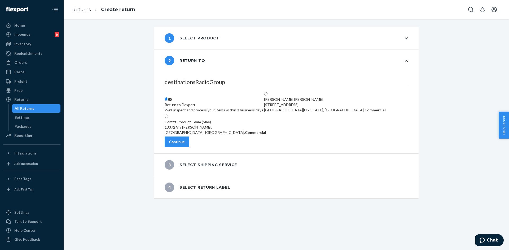
click at [189, 147] on button "Continue" at bounding box center [177, 142] width 25 height 11
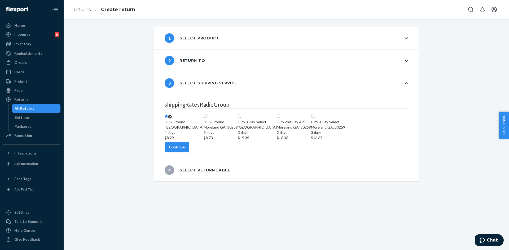
click at [189, 153] on button "Continue" at bounding box center [177, 147] width 25 height 11
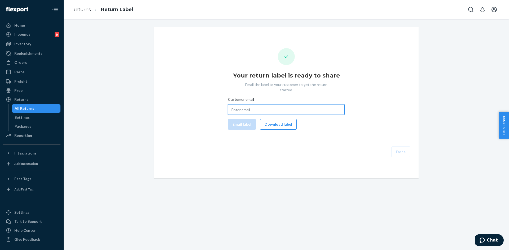
click at [259, 107] on input "Customer email" at bounding box center [286, 109] width 117 height 11
paste input "[EMAIL_ADDRESS][DOMAIN_NAME]"
type input "[EMAIL_ADDRESS][DOMAIN_NAME]"
click at [241, 119] on button "Email label" at bounding box center [242, 124] width 28 height 11
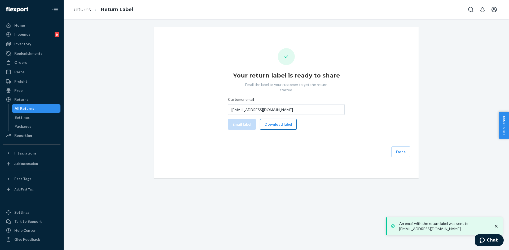
click at [275, 122] on button "Download label" at bounding box center [278, 124] width 37 height 11
